Goal: Complete application form: Complete application form

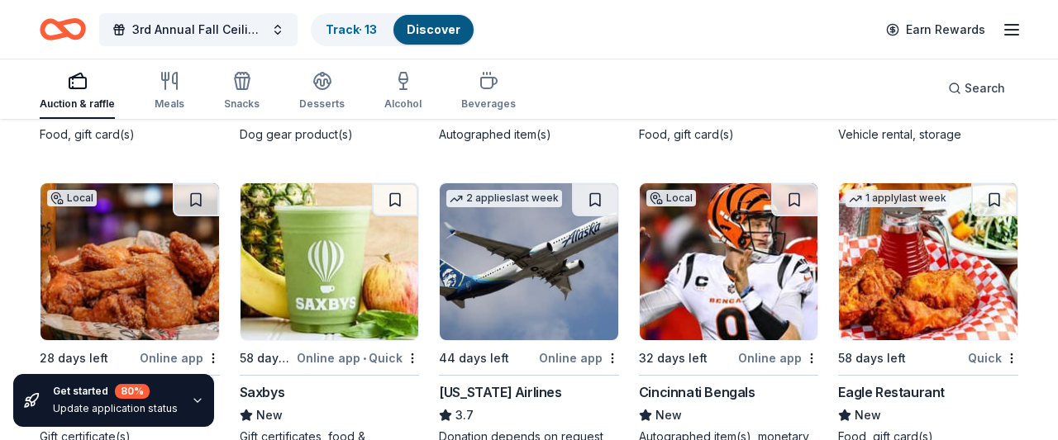
scroll to position [7538, 0]
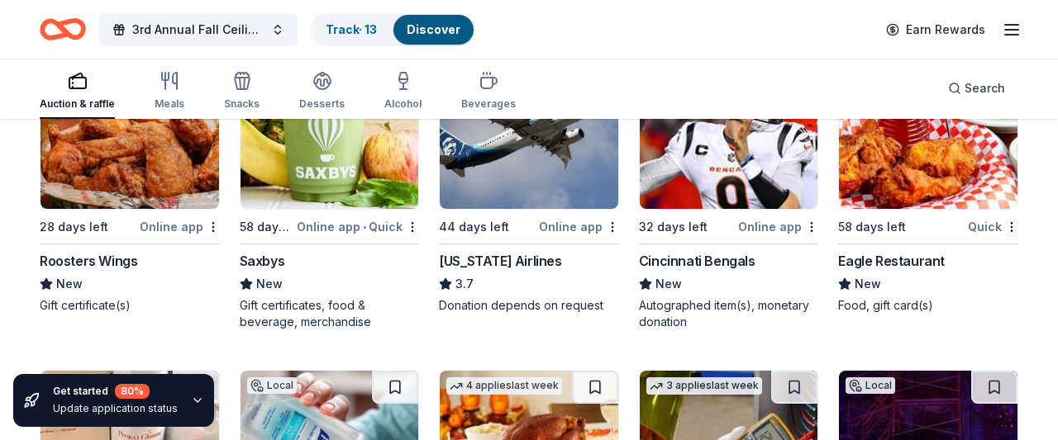
click at [719, 258] on div "Cincinnati Bengals" at bounding box center [697, 261] width 116 height 20
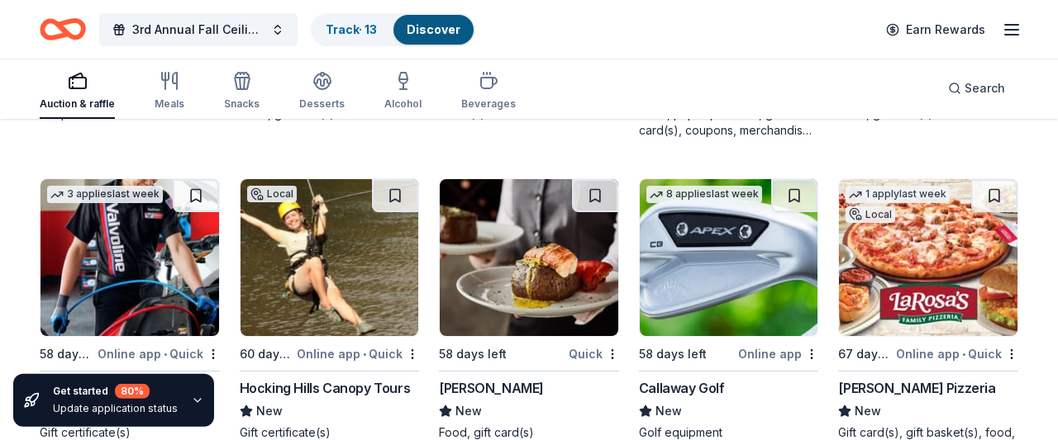
scroll to position [8765, 0]
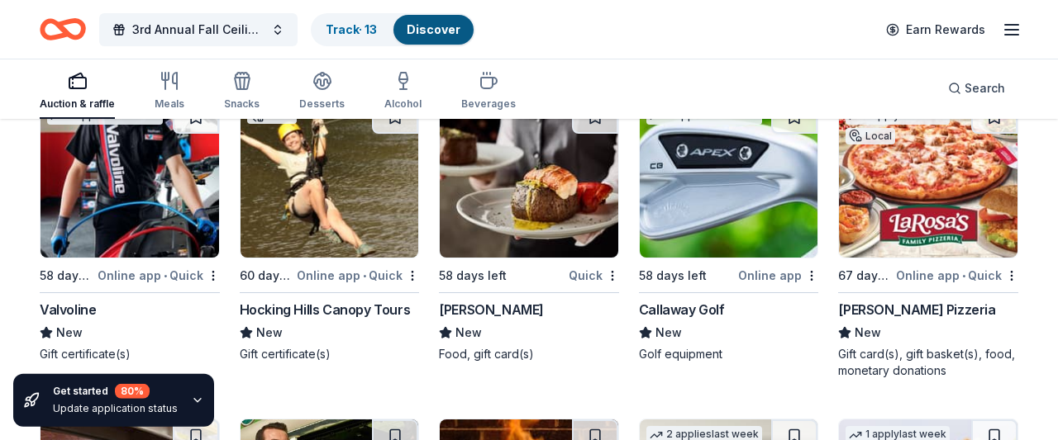
click at [333, 306] on div "Hocking Hills Canopy Tours" at bounding box center [325, 310] width 171 height 20
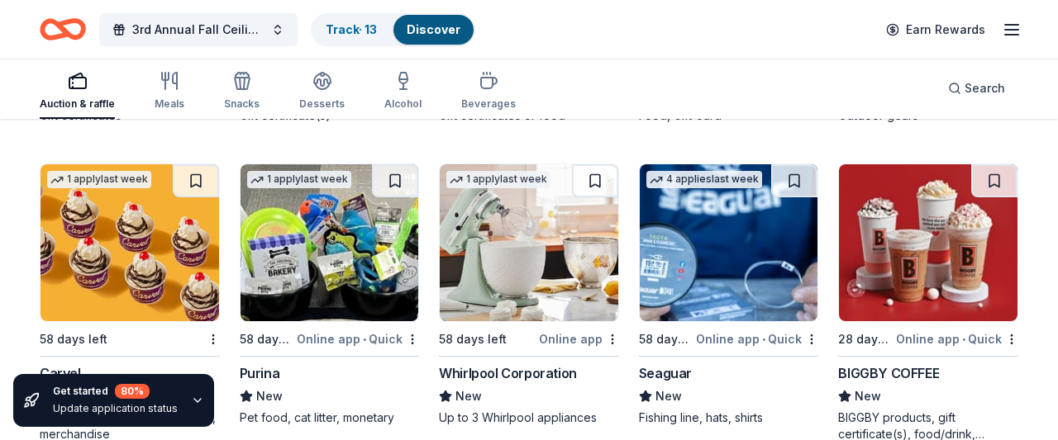
scroll to position [10391, 0]
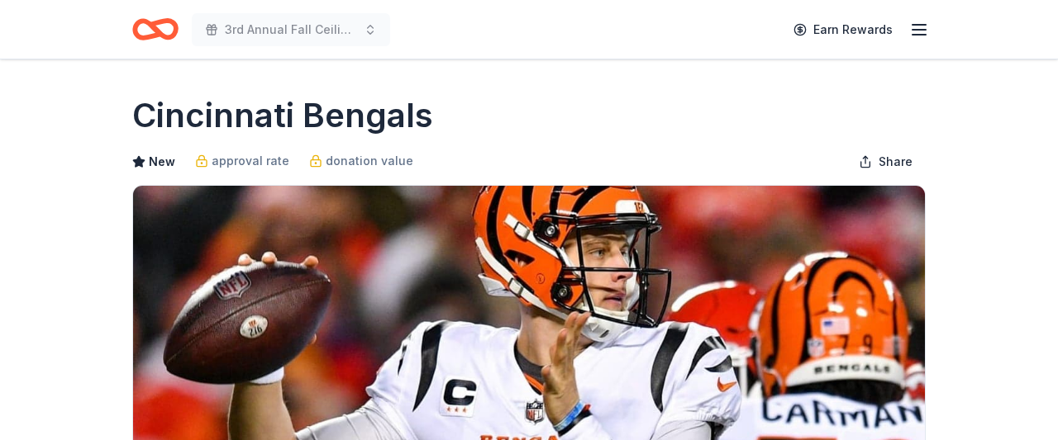
scroll to position [321, 0]
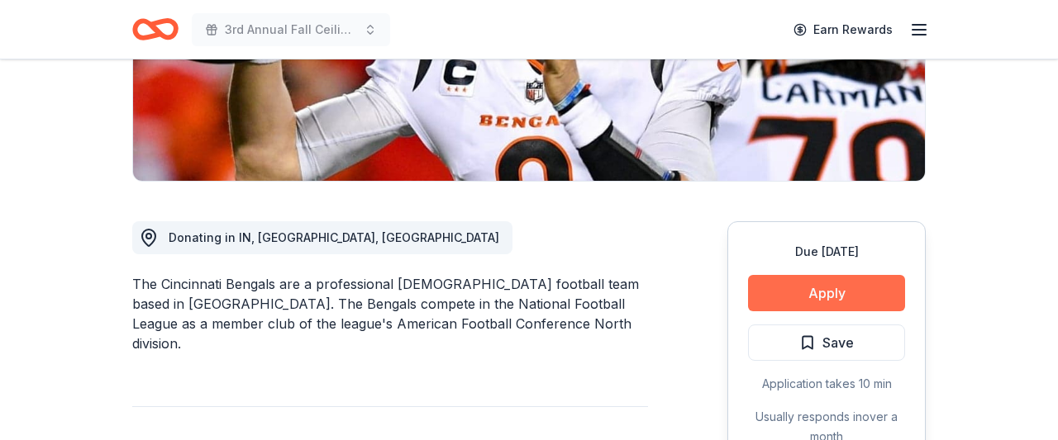
click at [871, 285] on button "Apply" at bounding box center [826, 293] width 157 height 36
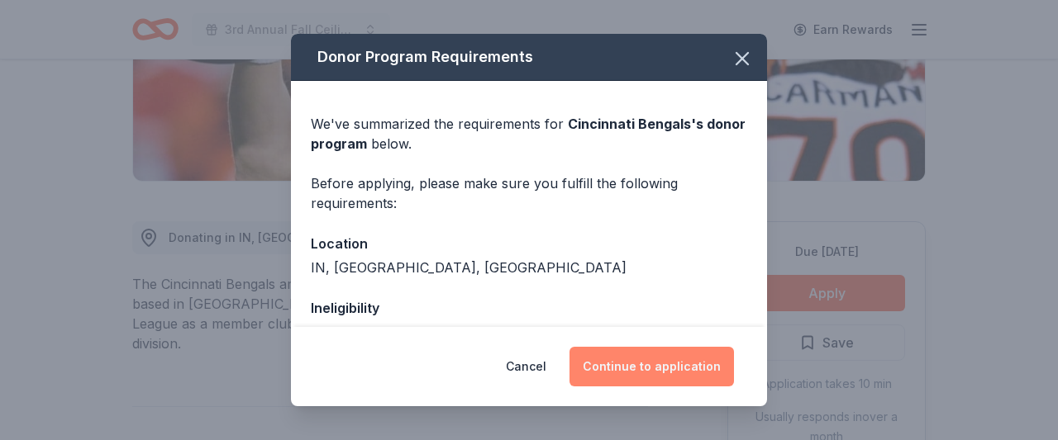
click at [670, 364] on button "Continue to application" at bounding box center [651, 367] width 164 height 40
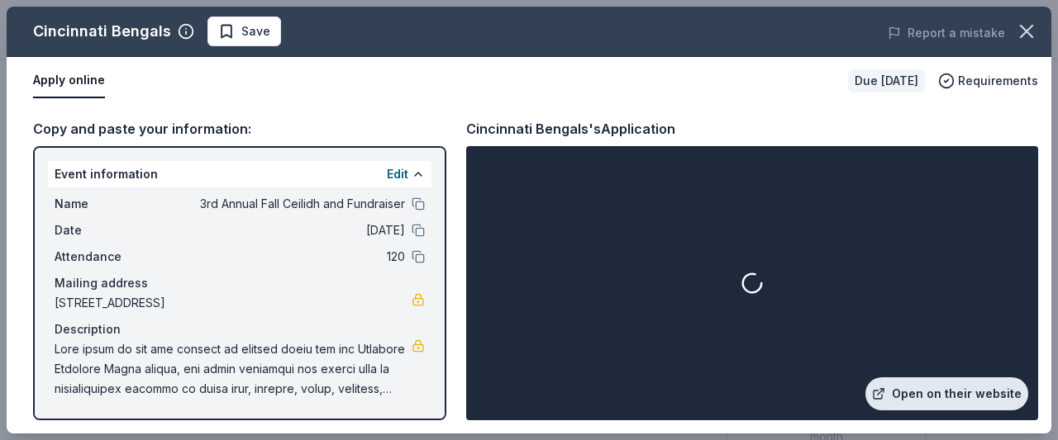
click at [977, 396] on link "Open on their website" at bounding box center [946, 394] width 163 height 33
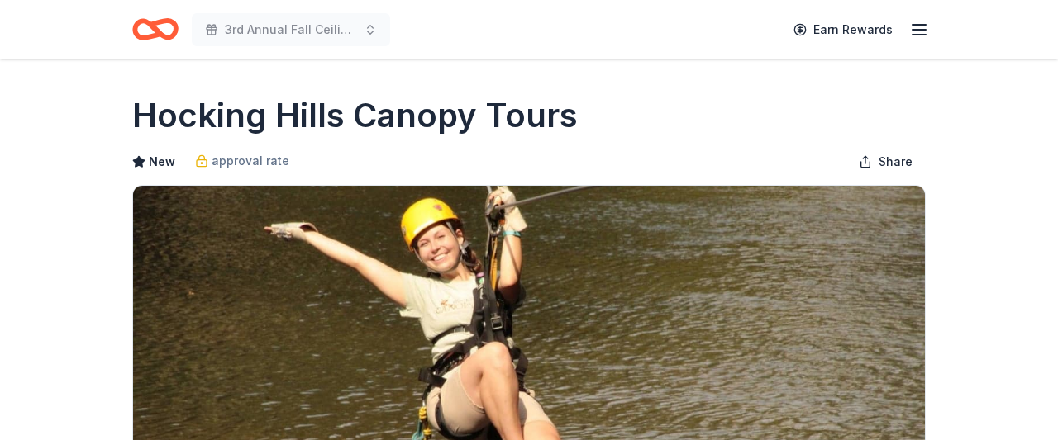
scroll to position [276, 0]
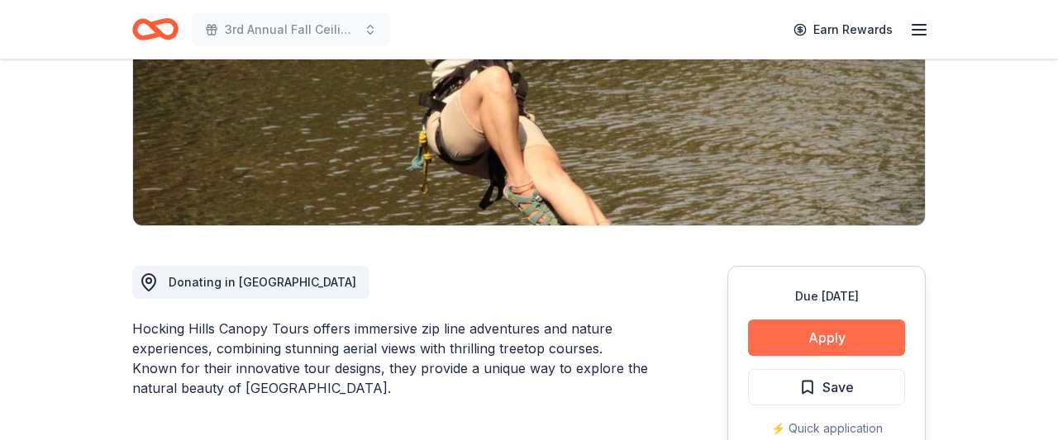
click at [829, 354] on button "Apply" at bounding box center [826, 338] width 157 height 36
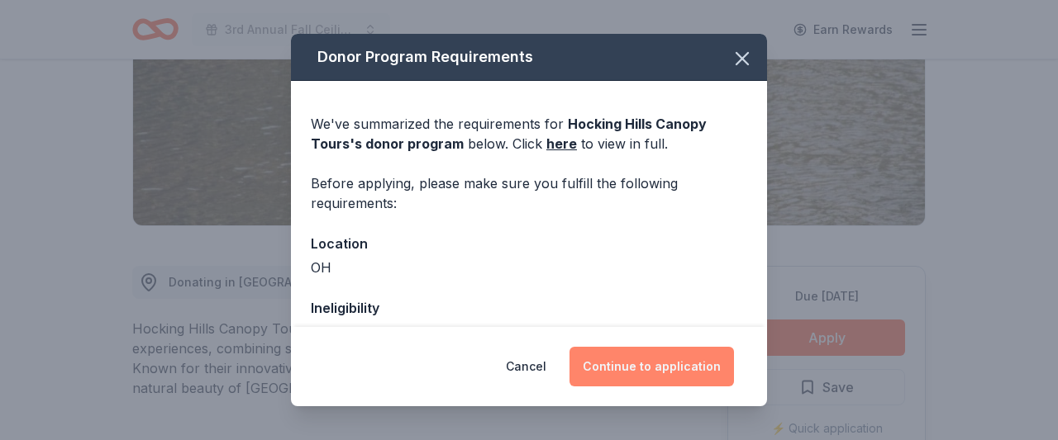
click at [715, 364] on button "Continue to application" at bounding box center [651, 367] width 164 height 40
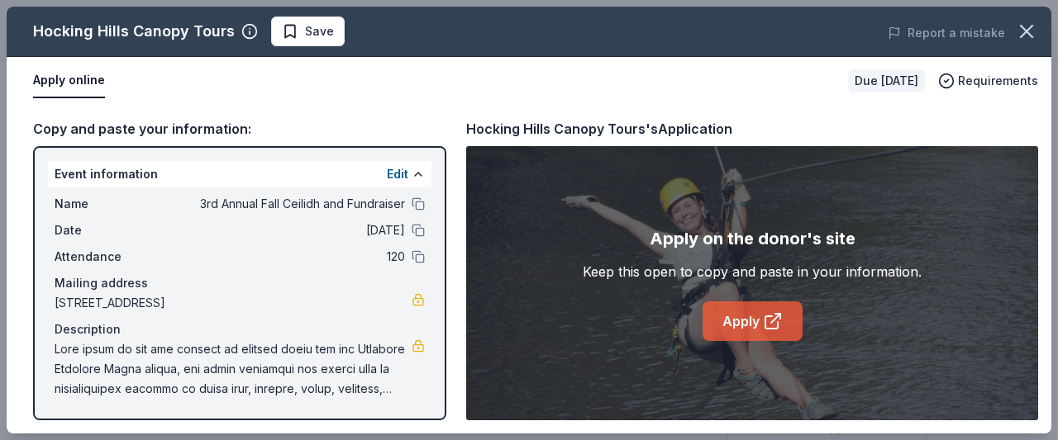
click at [774, 311] on link "Apply" at bounding box center [752, 322] width 100 height 40
